Goal: Check status: Check status

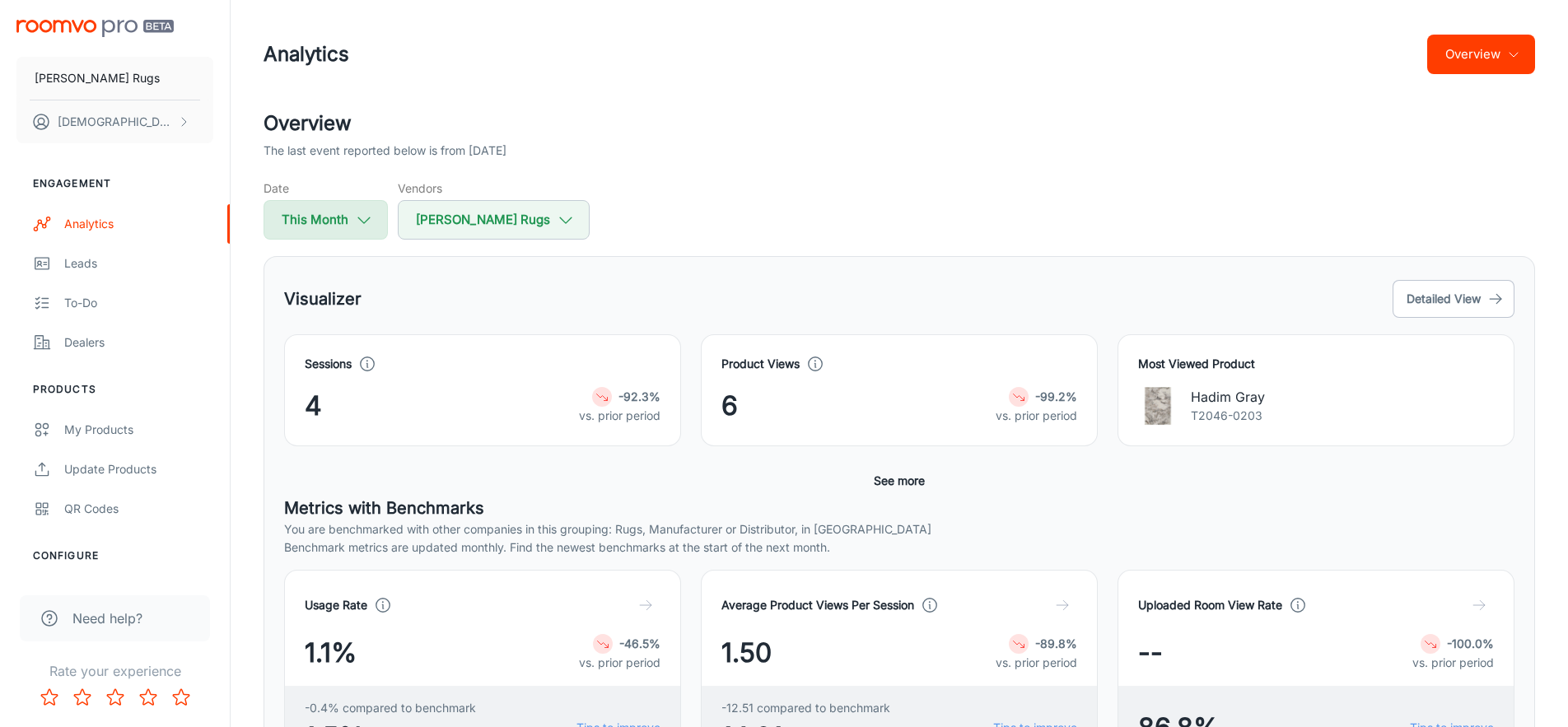
click at [357, 228] on icon "button" at bounding box center [364, 219] width 18 height 18
select select "9"
select select "2025"
select select "9"
select select "2025"
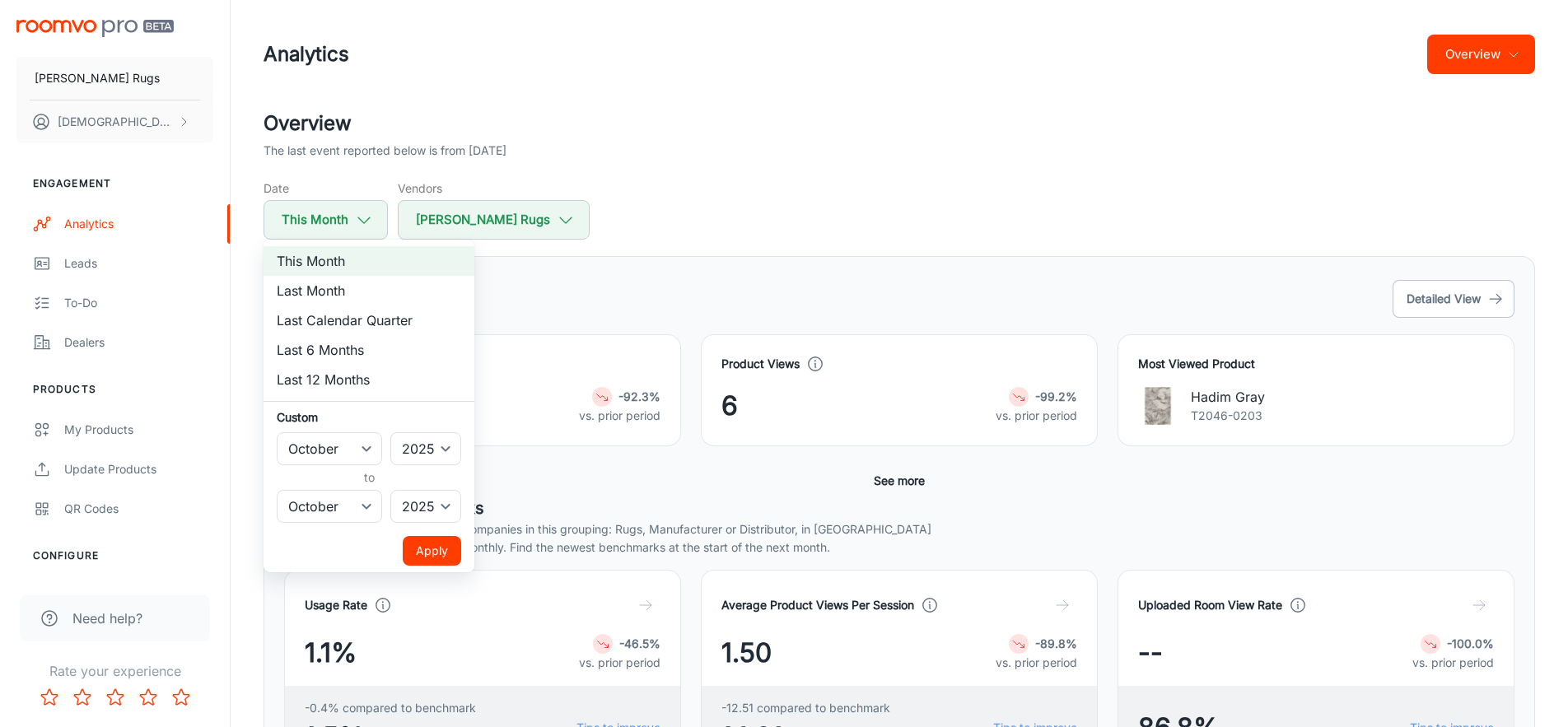
click at [348, 286] on li "Last Month" at bounding box center [369, 290] width 211 height 29
select select "8"
click at [431, 556] on button "Apply" at bounding box center [432, 550] width 58 height 29
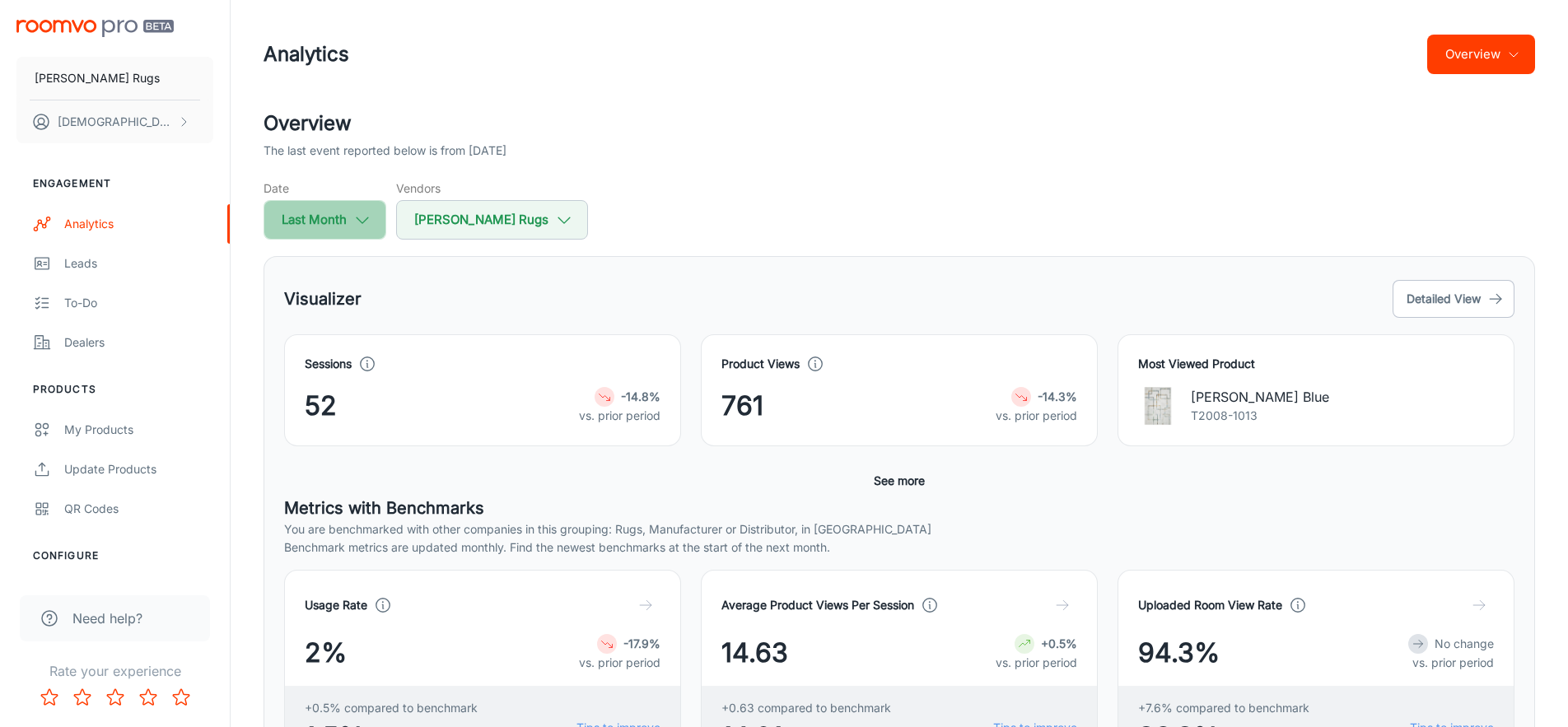
click at [364, 229] on button "Last Month" at bounding box center [325, 220] width 122 height 40
select select "8"
select select "2025"
select select "8"
select select "2025"
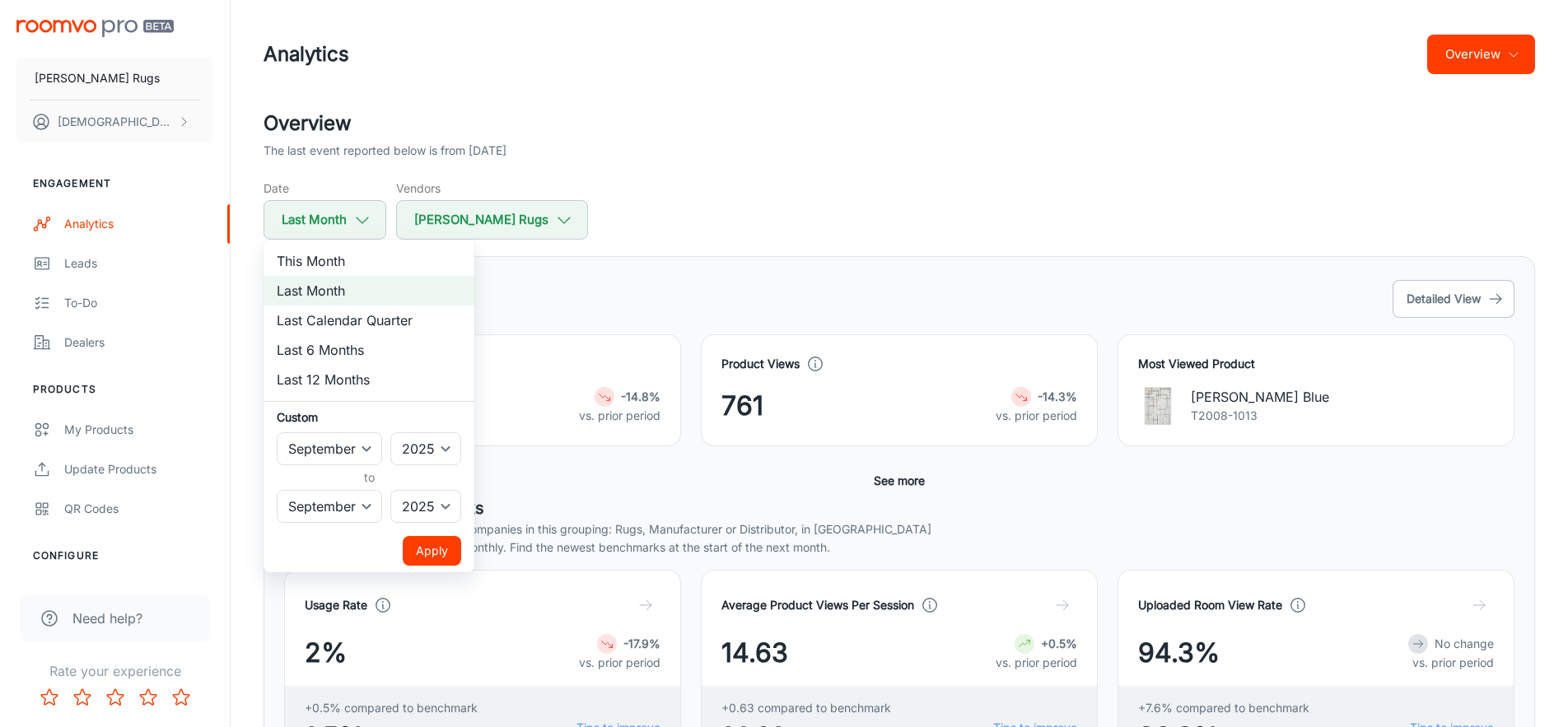
click at [368, 270] on li "This Month" at bounding box center [369, 261] width 211 height 29
select select "9"
click at [445, 557] on button "Apply" at bounding box center [432, 550] width 58 height 29
